Goal: Information Seeking & Learning: Learn about a topic

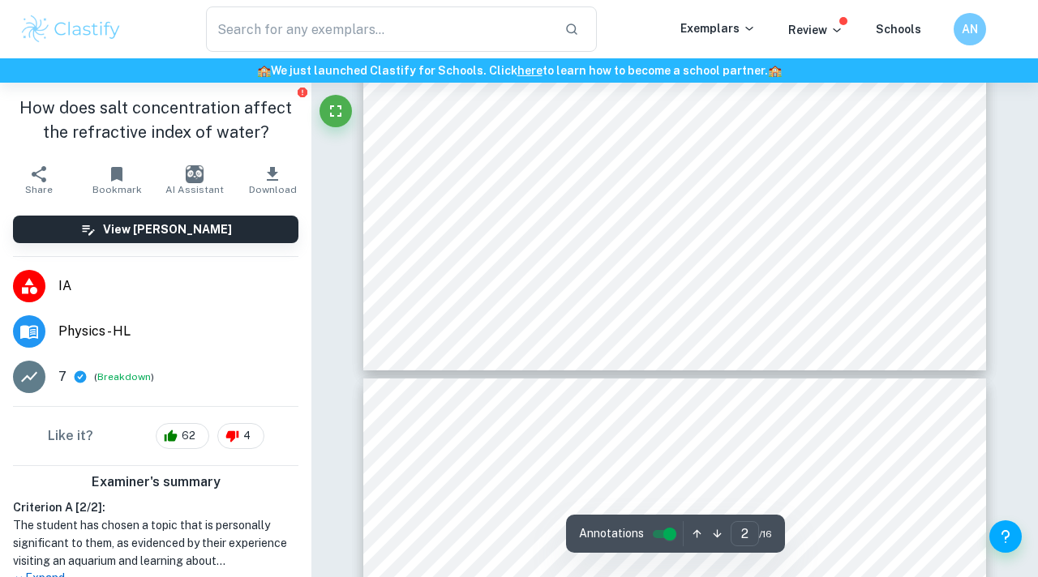
type input "3"
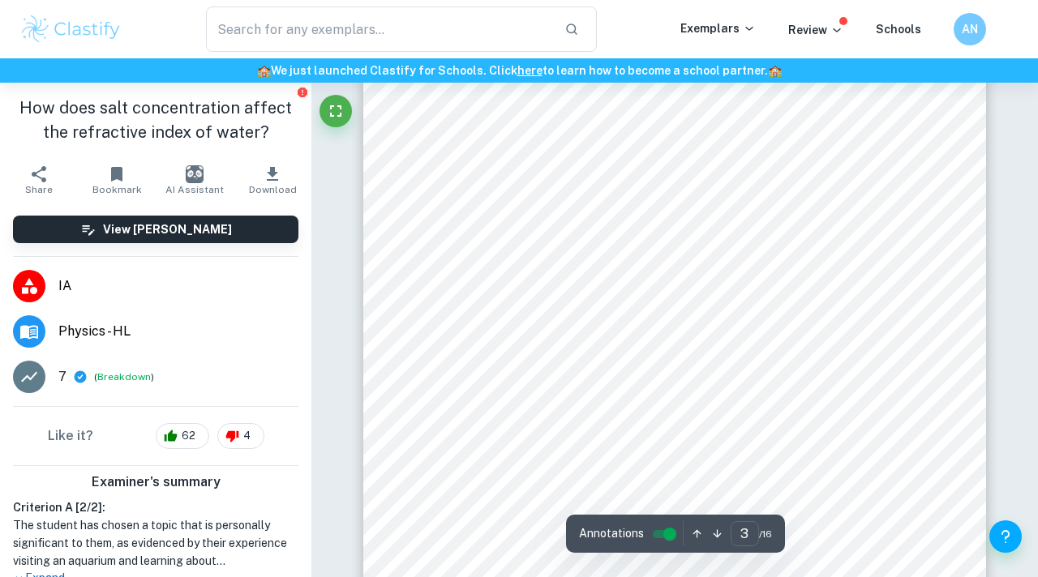
scroll to position [1954, 0]
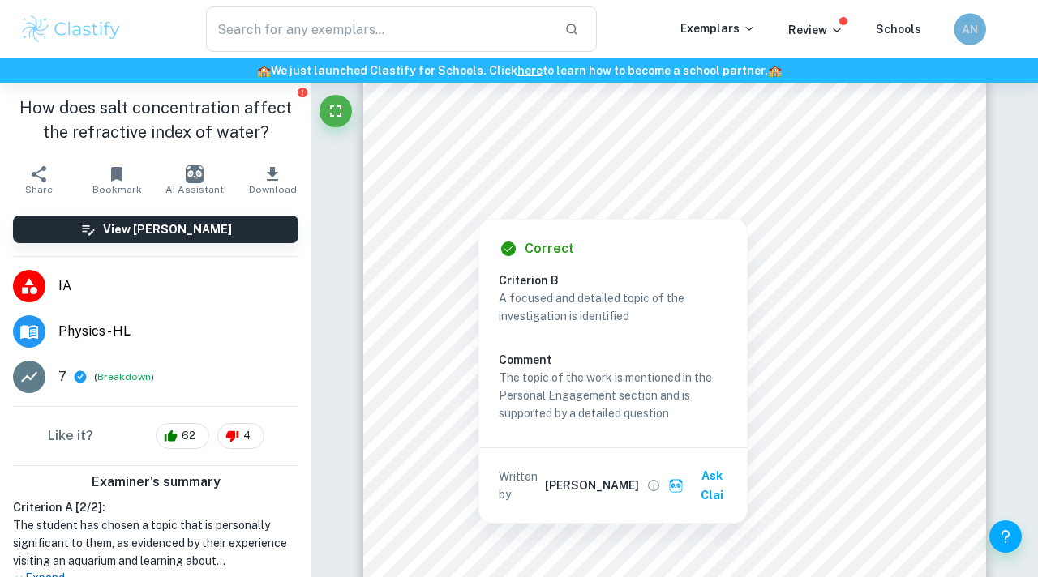
click at [962, 41] on div "AN" at bounding box center [970, 29] width 32 height 32
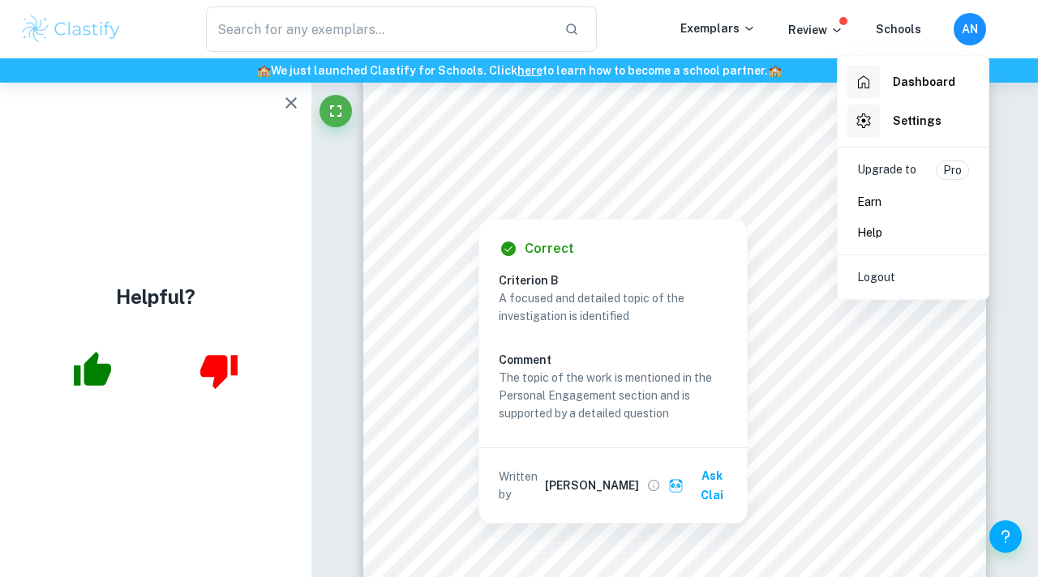
click at [287, 107] on div at bounding box center [519, 288] width 1038 height 577
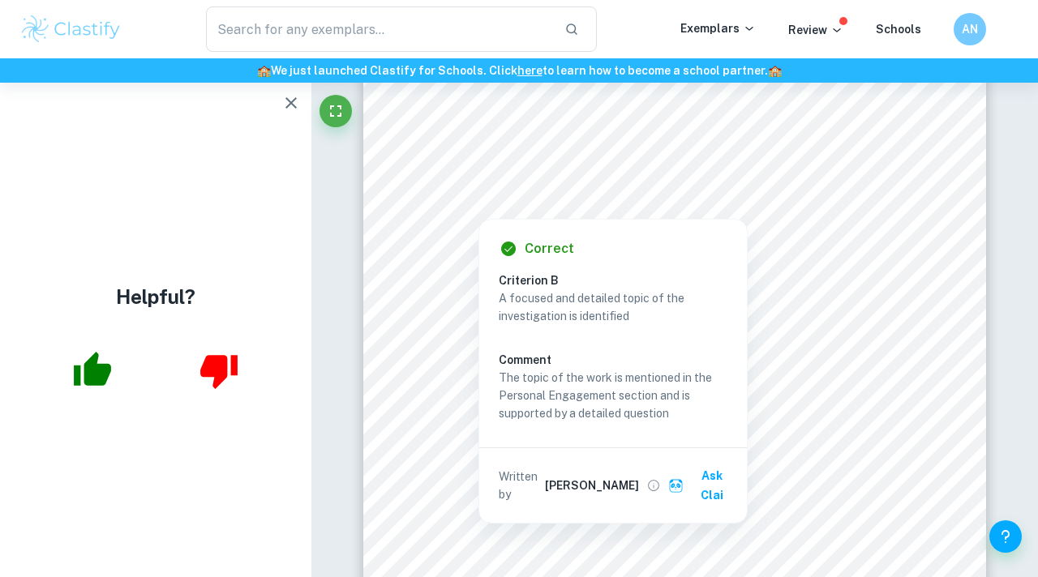
click at [107, 34] on img at bounding box center [70, 29] width 103 height 32
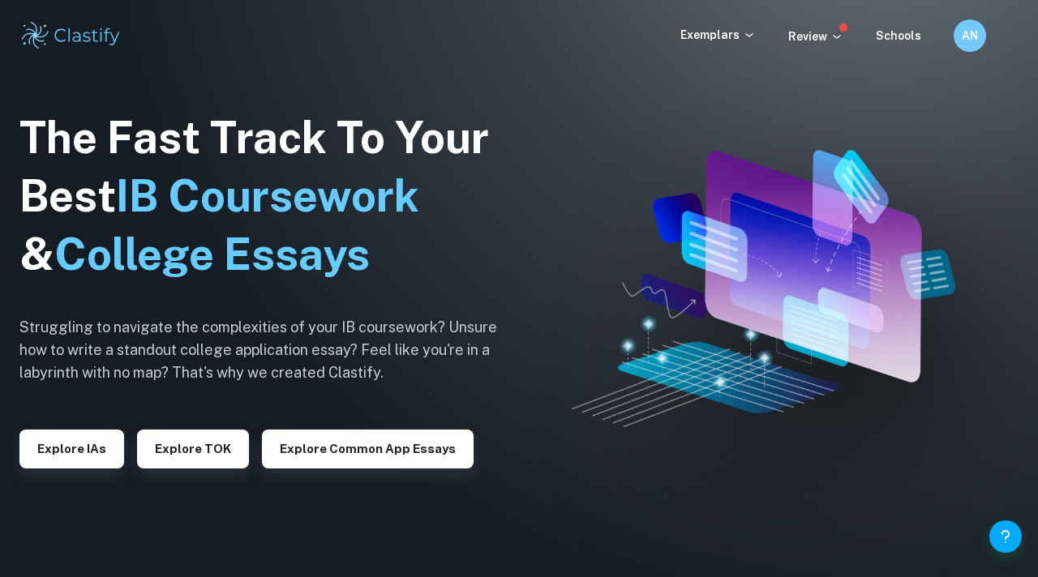
click at [92, 470] on div "The Fast Track To Your Best IB Coursework & College Essays Struggling to naviga…" at bounding box center [270, 288] width 503 height 555
click at [92, 453] on button "Explore IAs" at bounding box center [71, 449] width 105 height 39
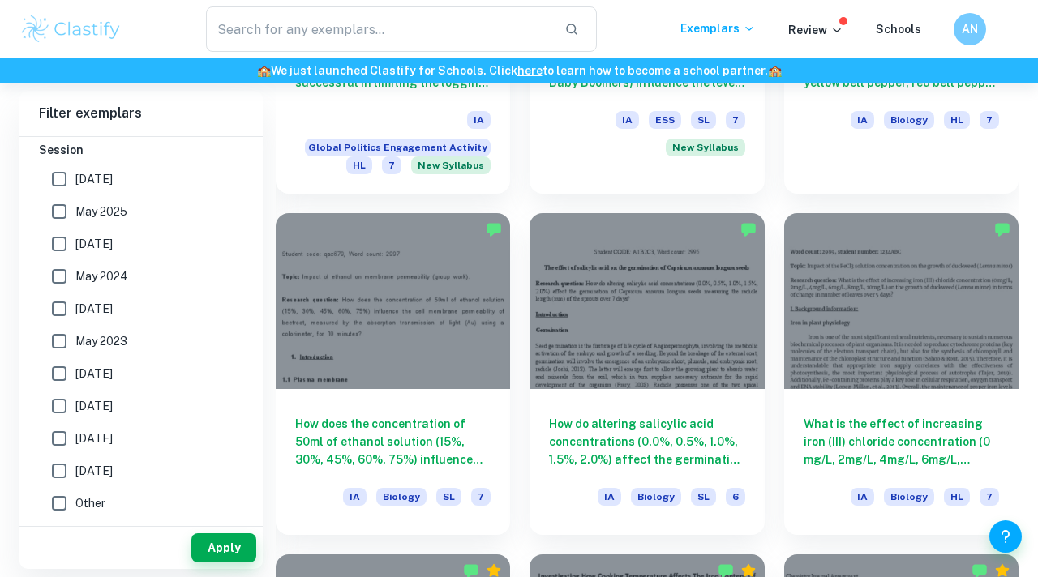
scroll to position [2821, 0]
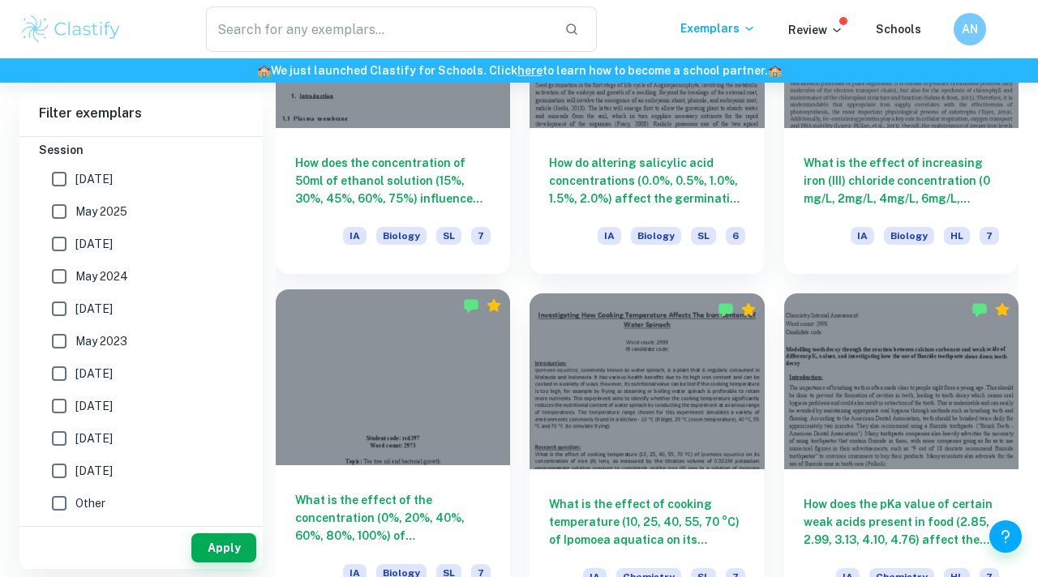
click at [356, 535] on h6 "What is the effect of the concentration (0%, 20%, 40%, 60%, 80%, 100%) of [MEDI…" at bounding box center [392, 518] width 195 height 54
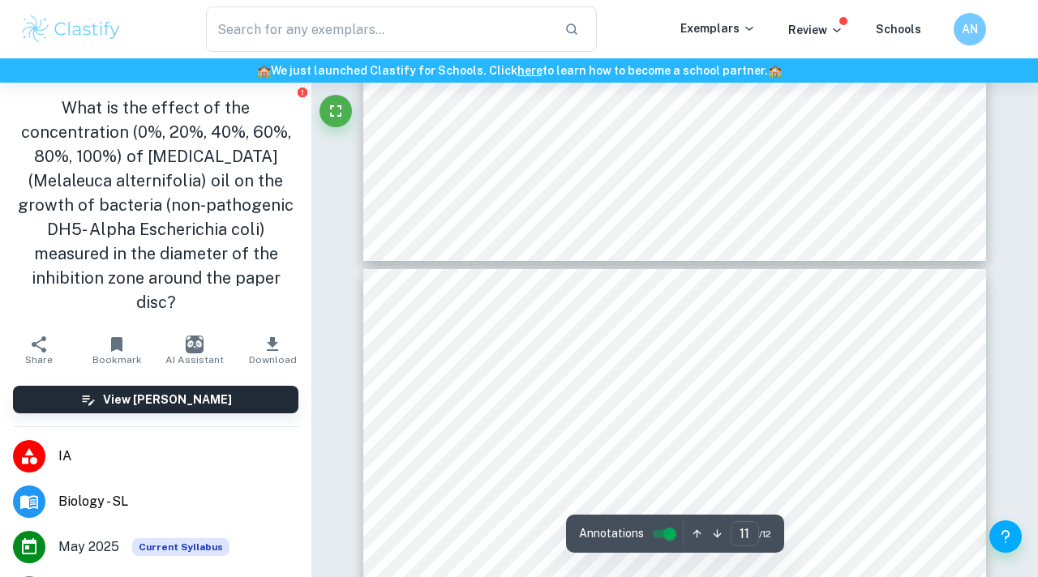
type input "12"
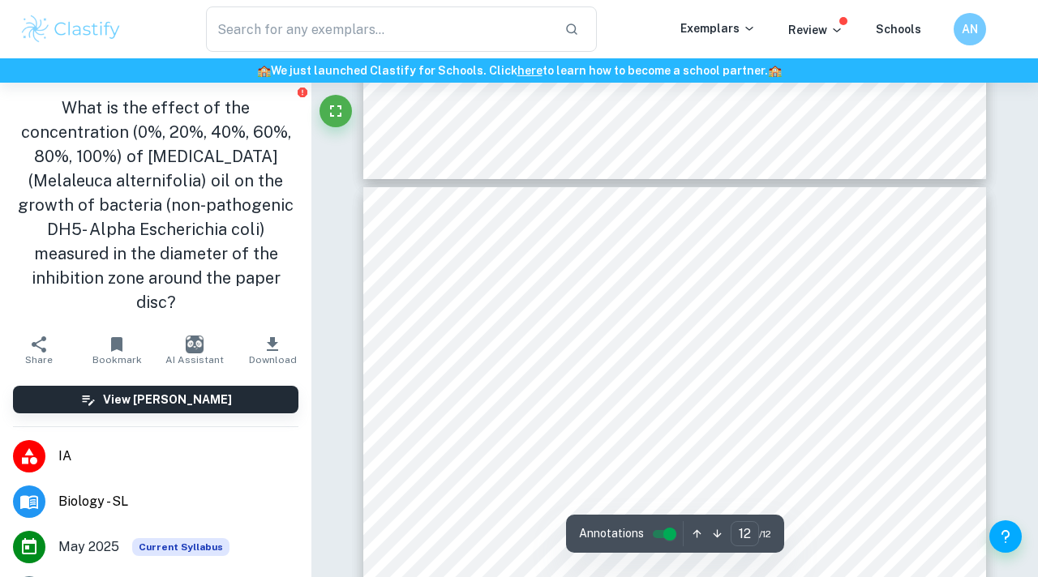
scroll to position [9820, 0]
